Goal: Task Accomplishment & Management: Use online tool/utility

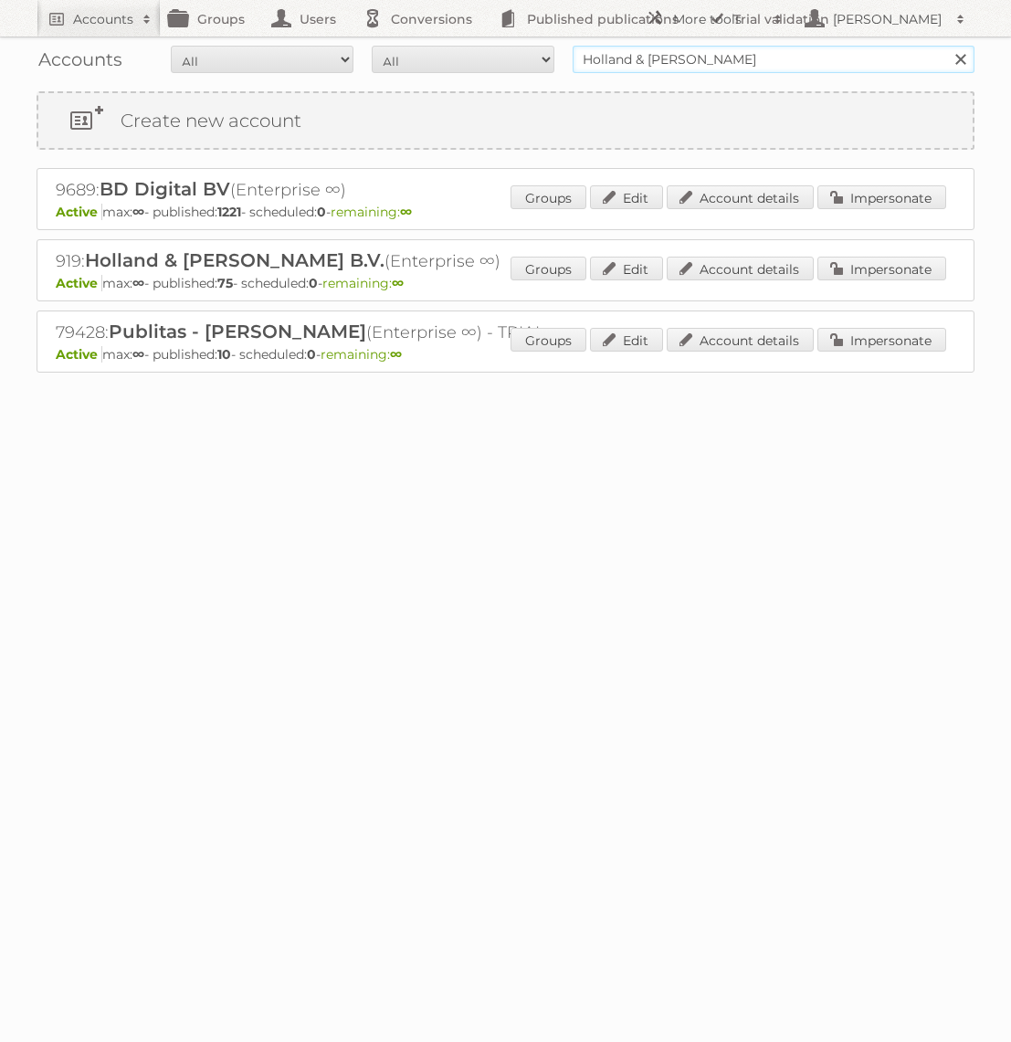
click at [630, 52] on input "Holland & [PERSON_NAME]" at bounding box center [774, 59] width 402 height 27
type input "Bauhaus"
click at [946, 46] on input "Search" at bounding box center [959, 59] width 27 height 27
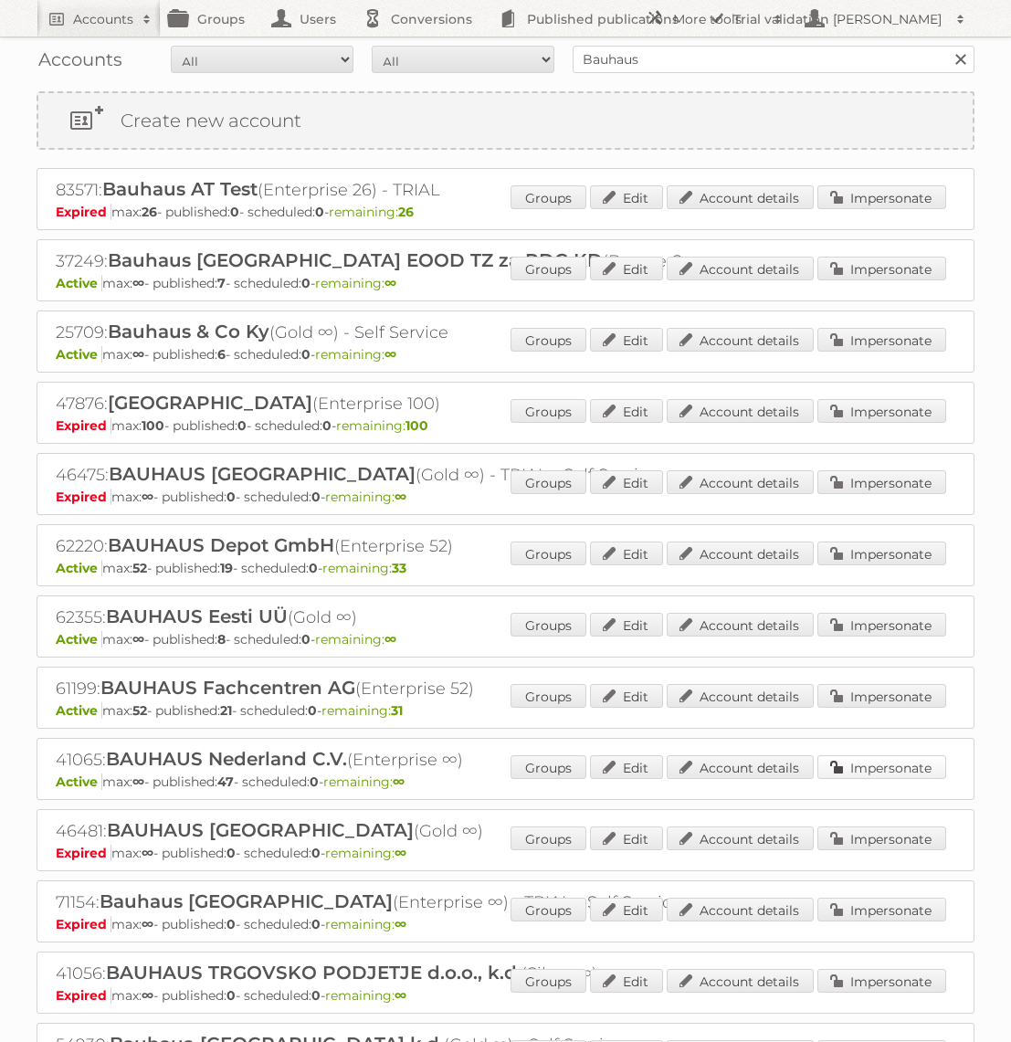
click at [834, 764] on link "Impersonate" at bounding box center [881, 767] width 129 height 24
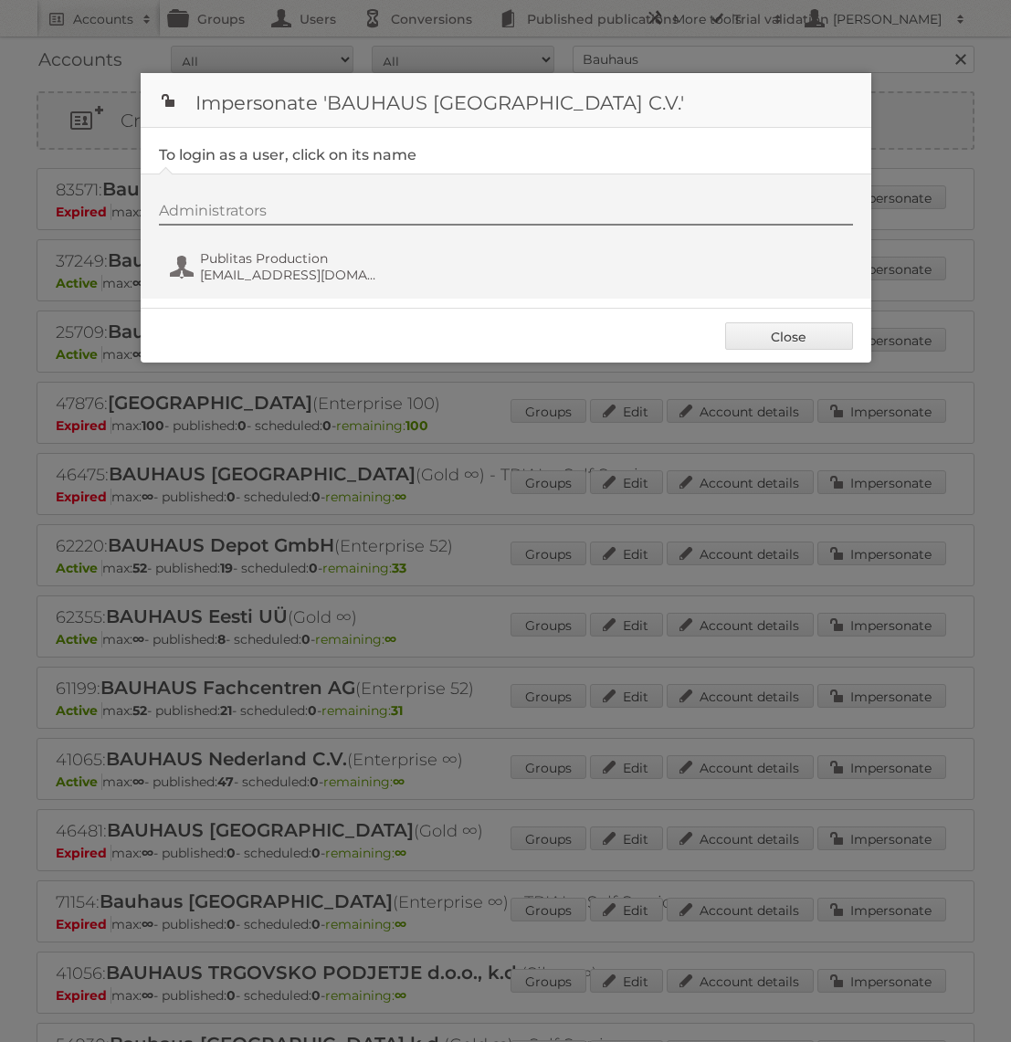
click at [249, 244] on div "Administrators Publitas Production fs+bauhaus@publitas.com" at bounding box center [515, 246] width 712 height 88
click at [249, 279] on span "fs+bauhaus@publitas.com" at bounding box center [288, 275] width 177 height 16
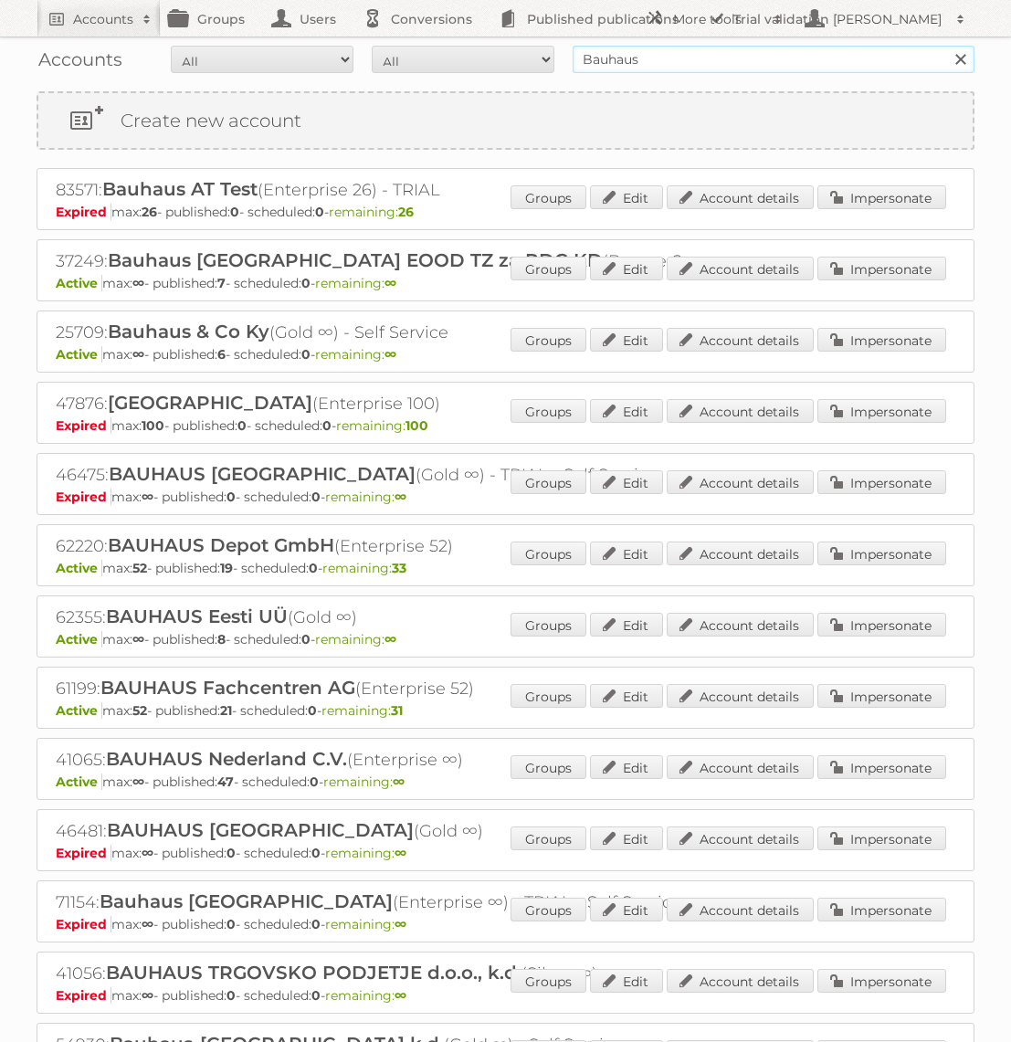
drag, startPoint x: 672, startPoint y: 68, endPoint x: 496, endPoint y: 71, distance: 176.3
click at [496, 72] on form "All Active Expired Pending All Paid Trials Self service Bauhaus Search" at bounding box center [506, 59] width 938 height 27
click at [663, 48] on input "Bauhaus" at bounding box center [774, 59] width 402 height 27
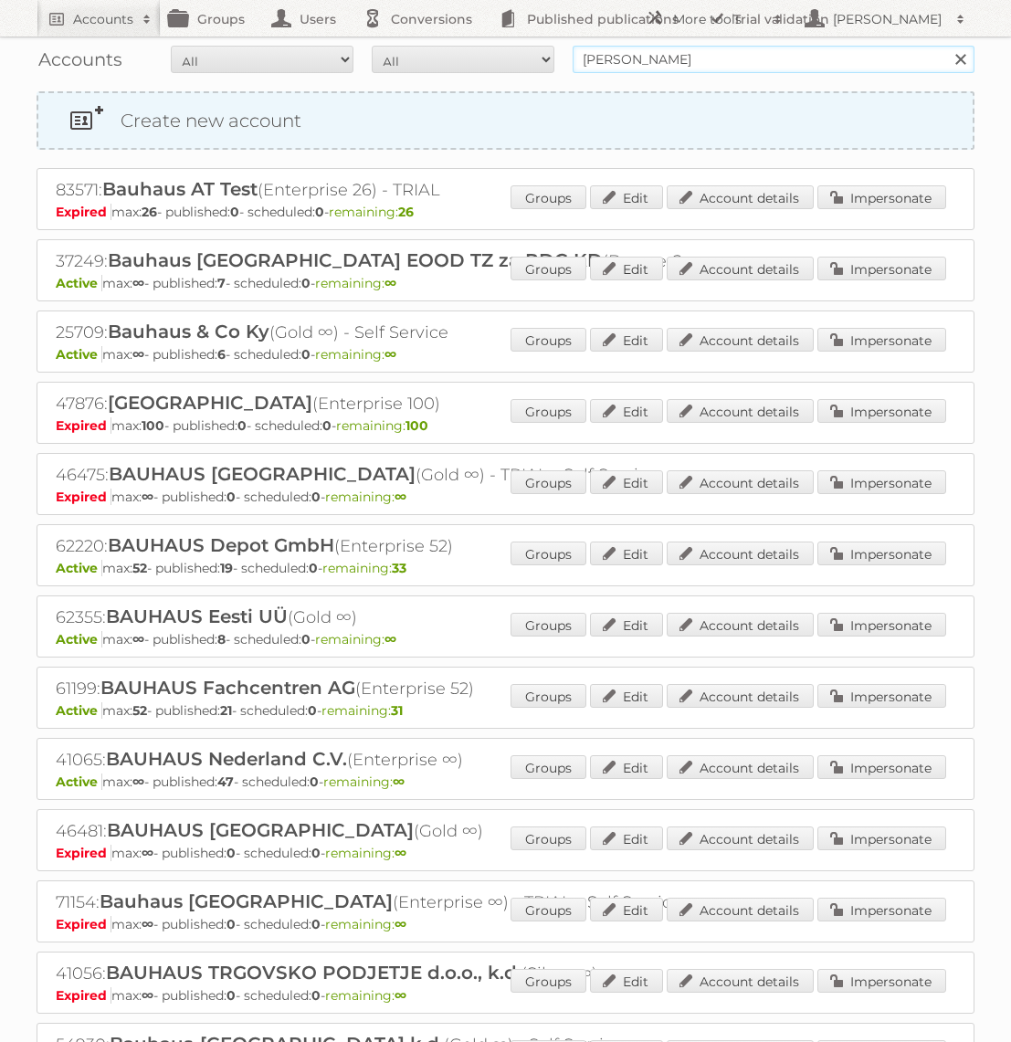
type input "Holland & [PERSON_NAME]"
click at [946, 46] on input "Search" at bounding box center [959, 59] width 27 height 27
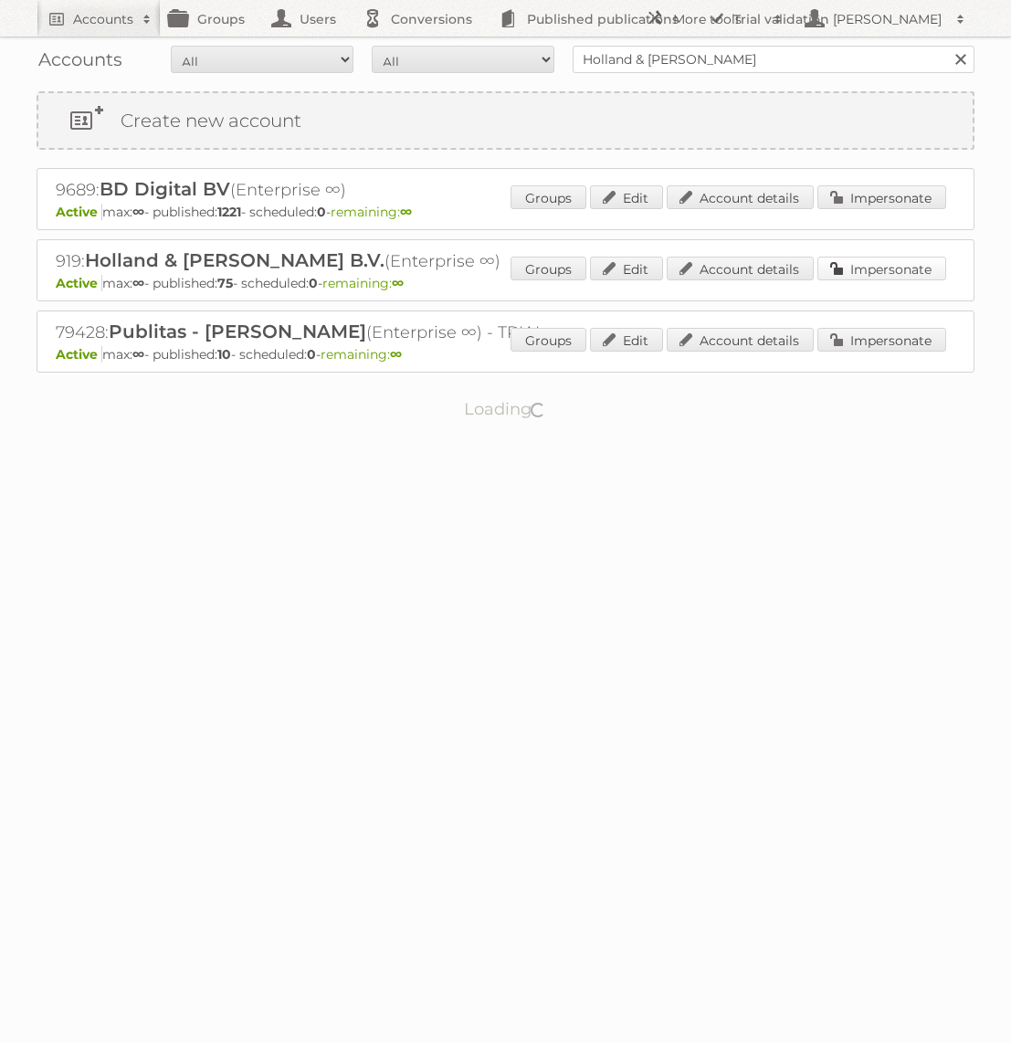
click at [845, 258] on link "Impersonate" at bounding box center [881, 269] width 129 height 24
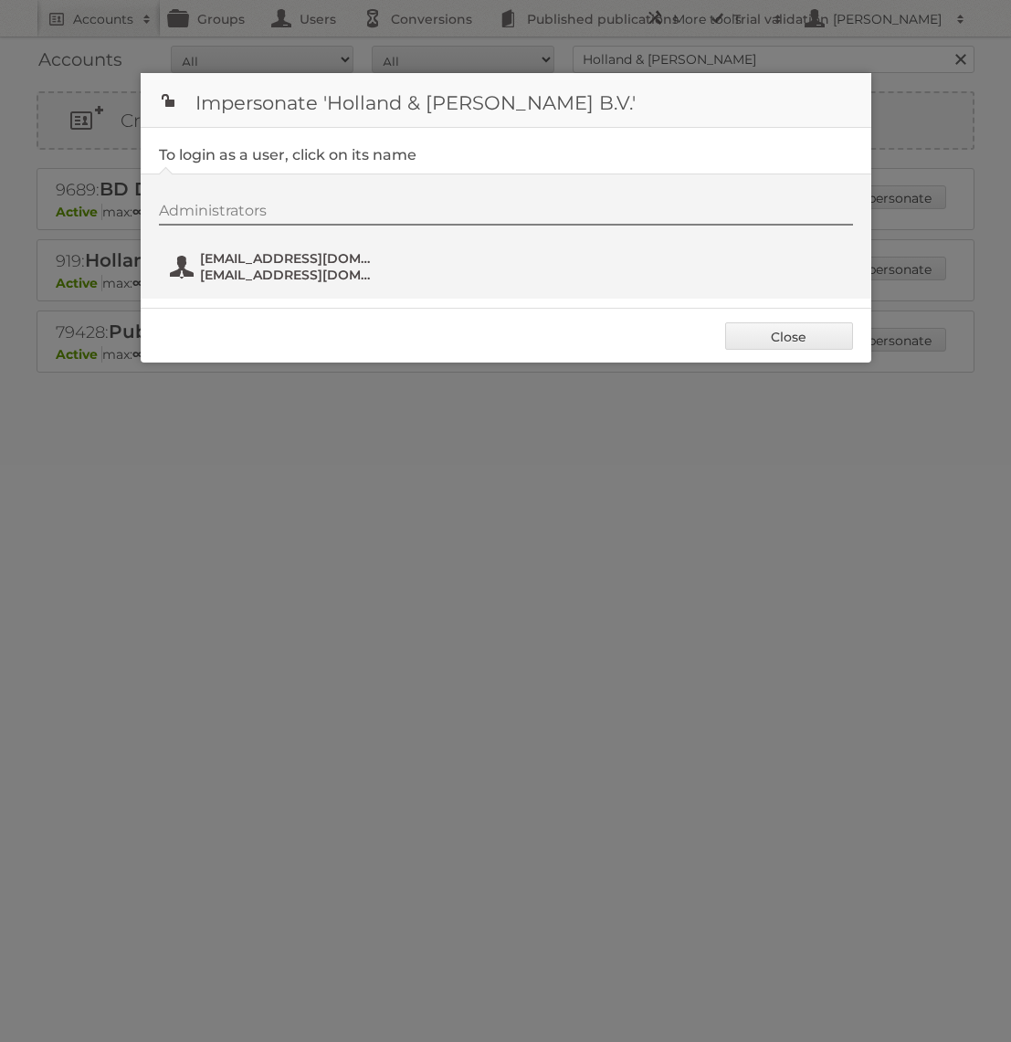
click at [274, 272] on span "[EMAIL_ADDRESS][DOMAIN_NAME]" at bounding box center [288, 275] width 177 height 16
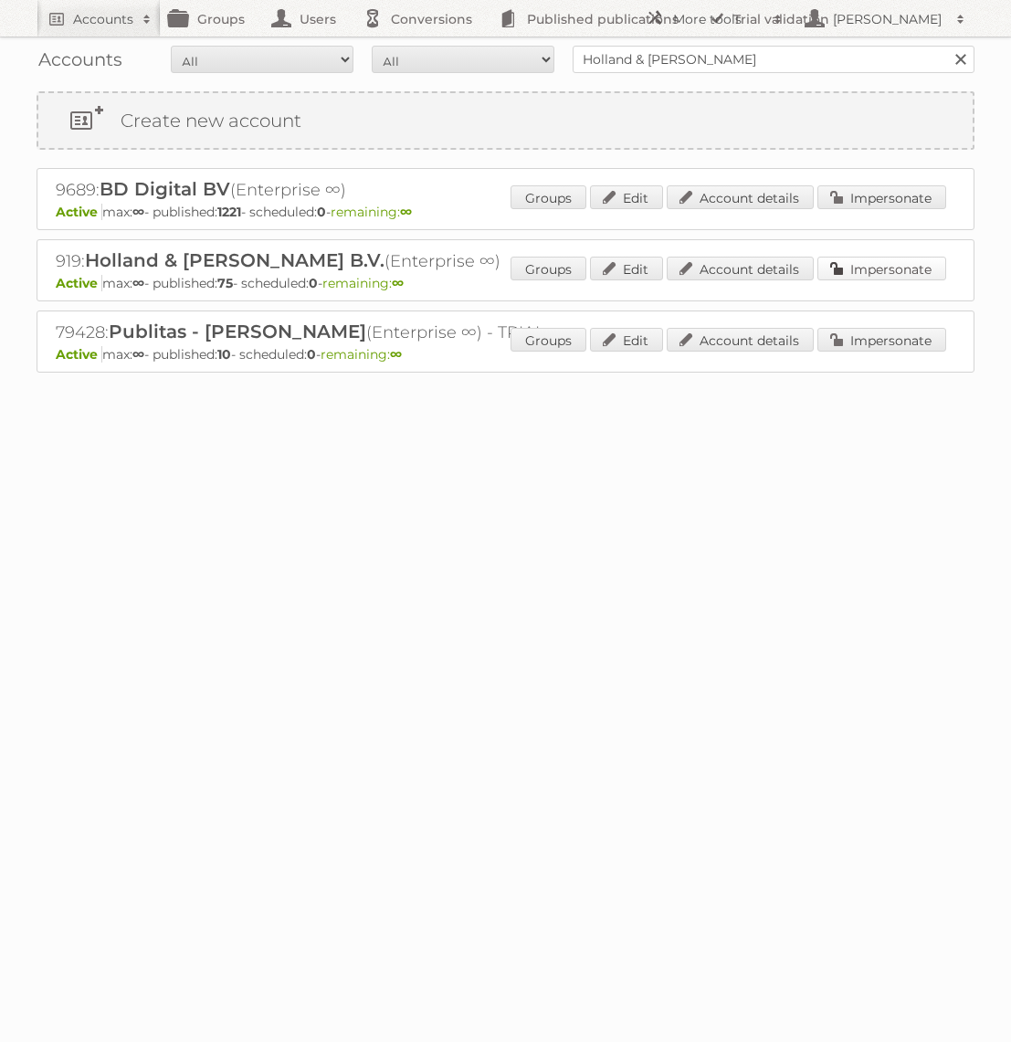
click at [854, 258] on link "Impersonate" at bounding box center [881, 269] width 129 height 24
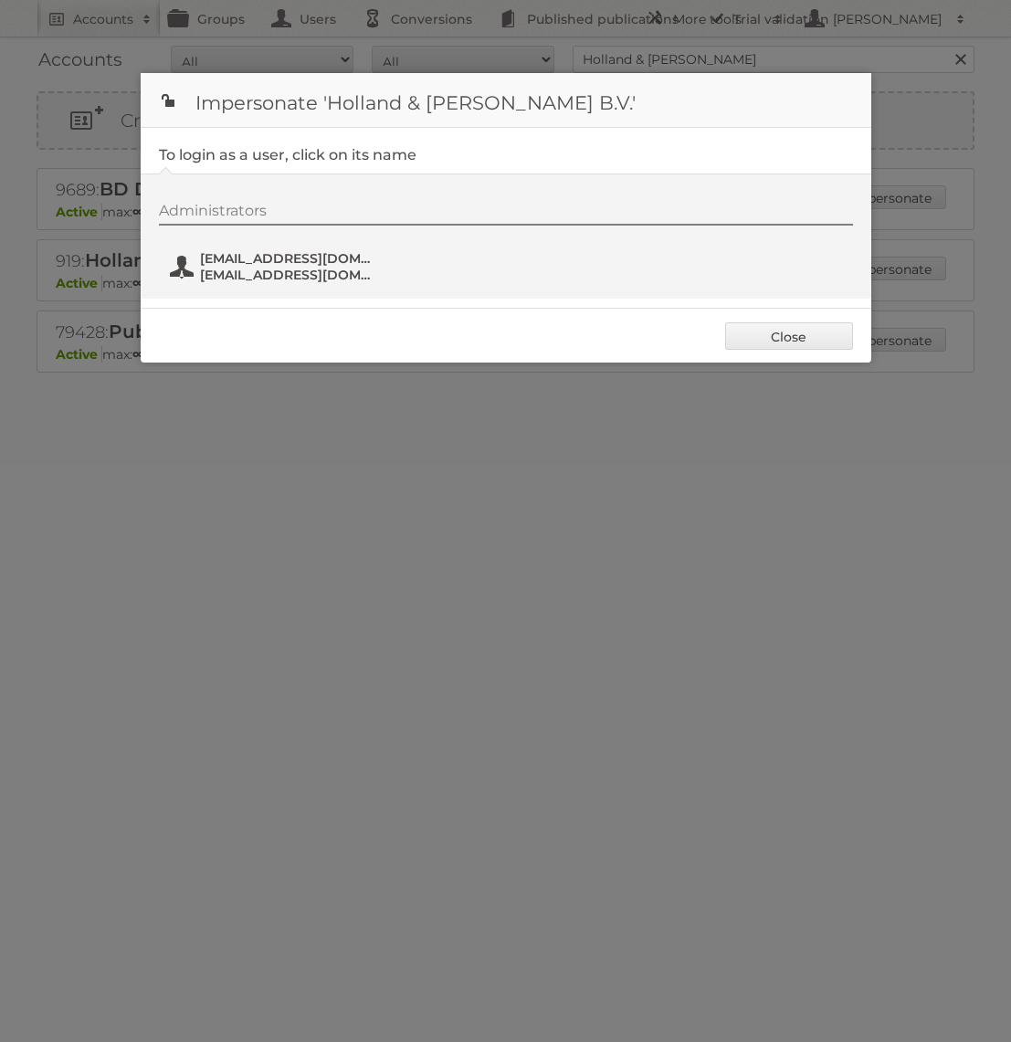
click at [292, 267] on span "[EMAIL_ADDRESS][DOMAIN_NAME]" at bounding box center [288, 275] width 177 height 16
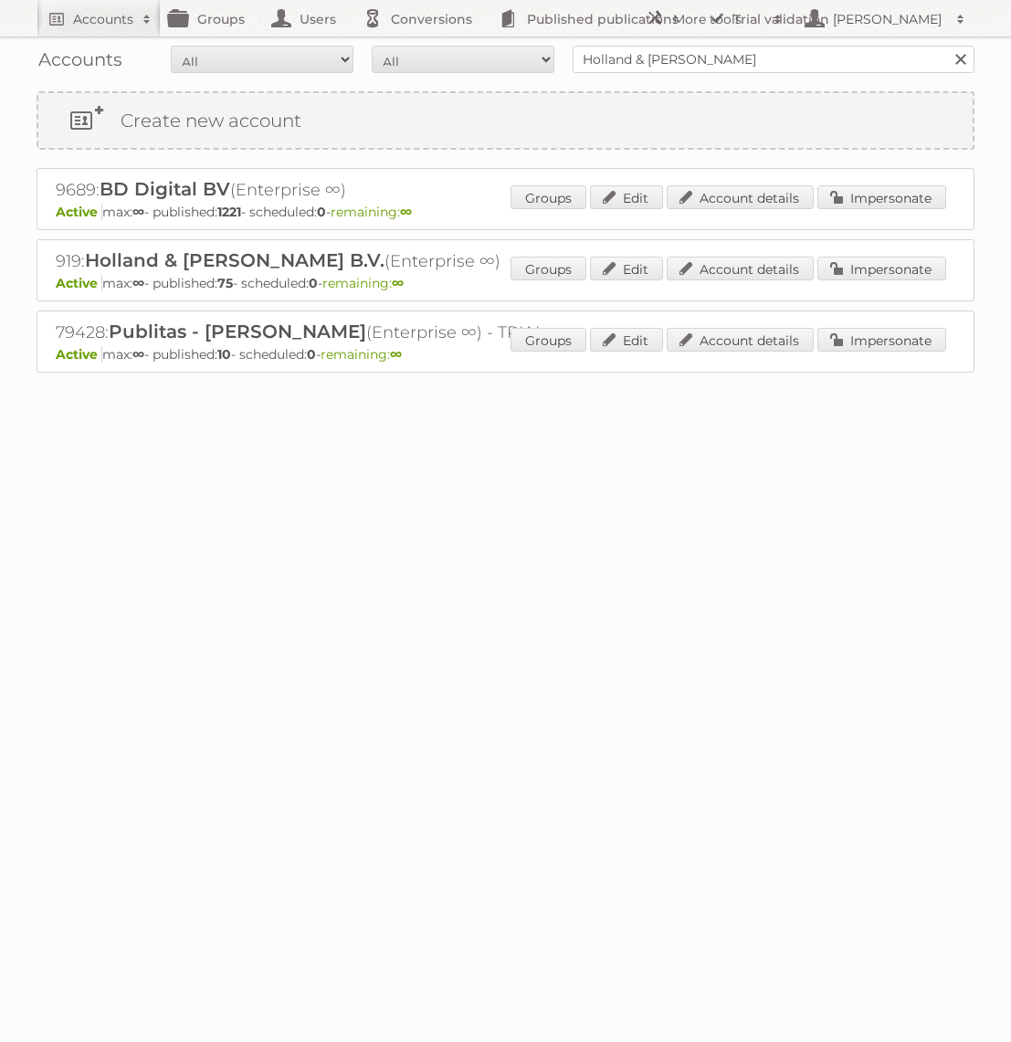
click at [843, 279] on div "Groups Edit Account details Impersonate" at bounding box center [729, 270] width 436 height 27
click at [843, 276] on link "Impersonate" at bounding box center [881, 269] width 129 height 24
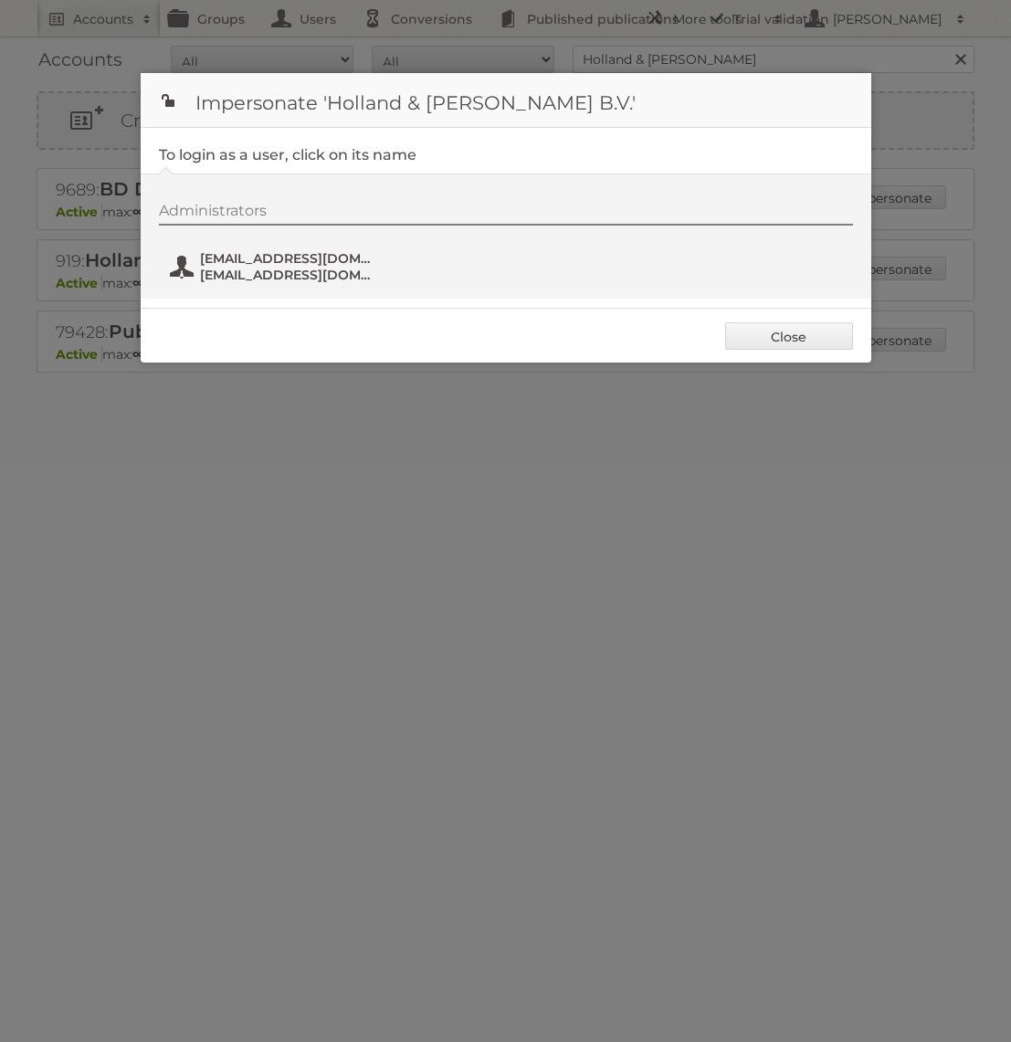
click at [338, 248] on button "[EMAIL_ADDRESS][DOMAIN_NAME] [EMAIL_ADDRESS][DOMAIN_NAME]" at bounding box center [275, 266] width 215 height 37
